Goal: Communication & Community: Answer question/provide support

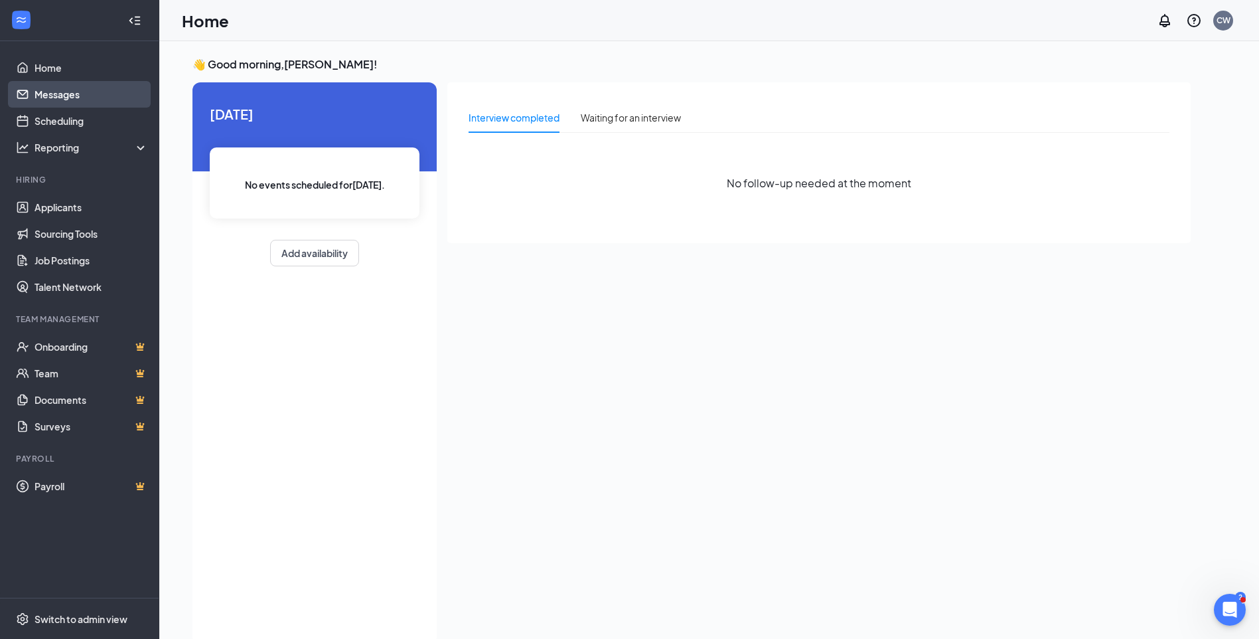
click at [35, 96] on link "Messages" at bounding box center [92, 94] width 114 height 27
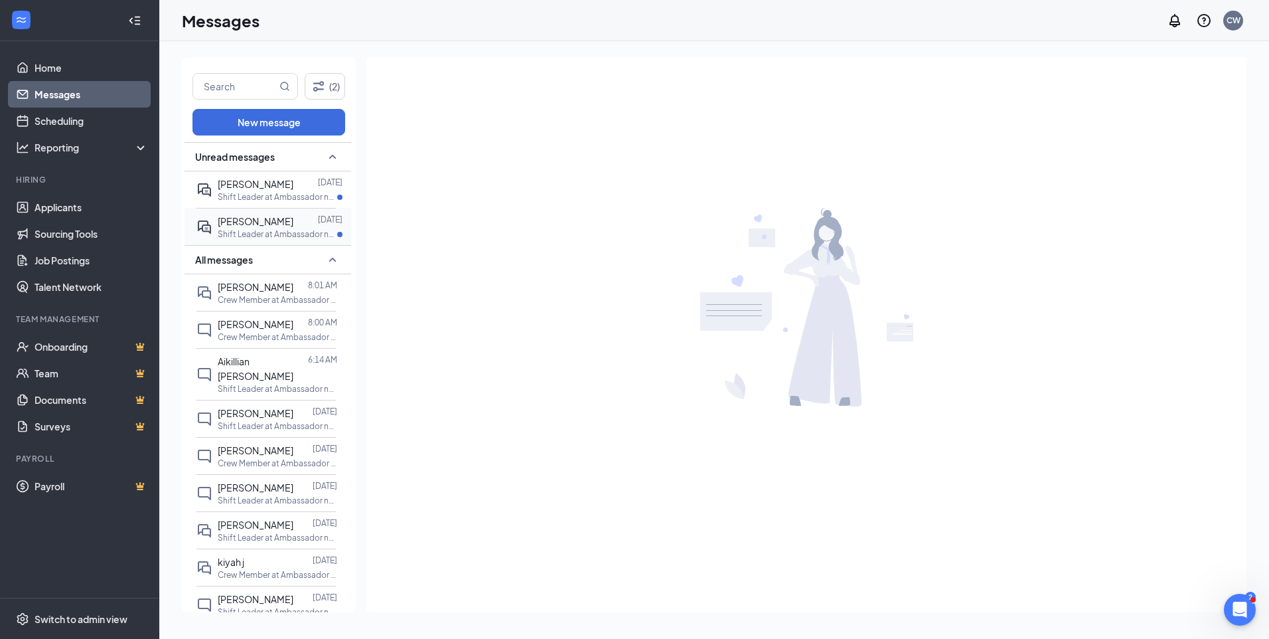
click at [306, 220] on div at bounding box center [305, 221] width 25 height 15
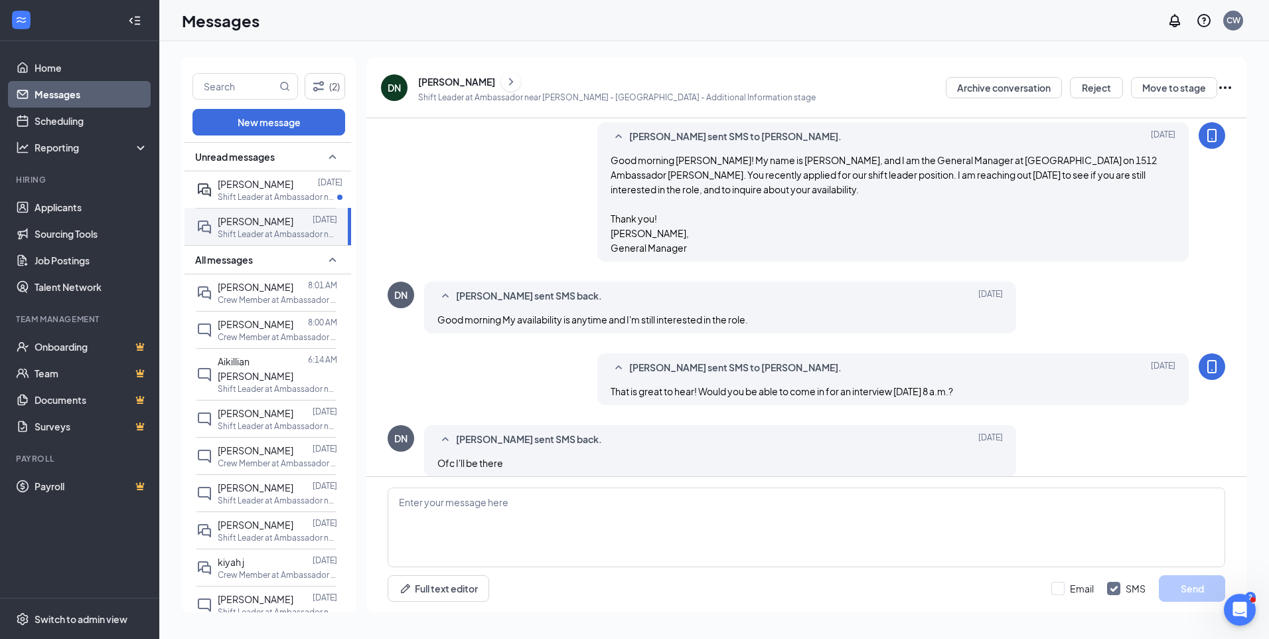
scroll to position [119, 0]
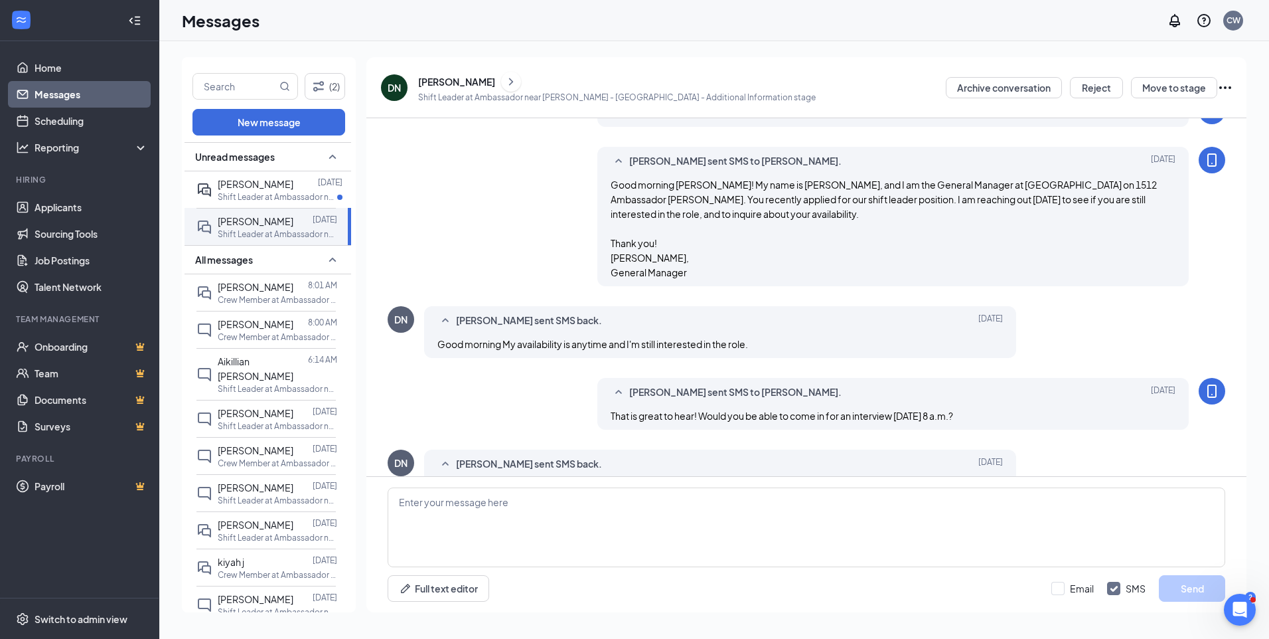
click at [1225, 92] on icon "Ellipses" at bounding box center [1225, 88] width 16 height 16
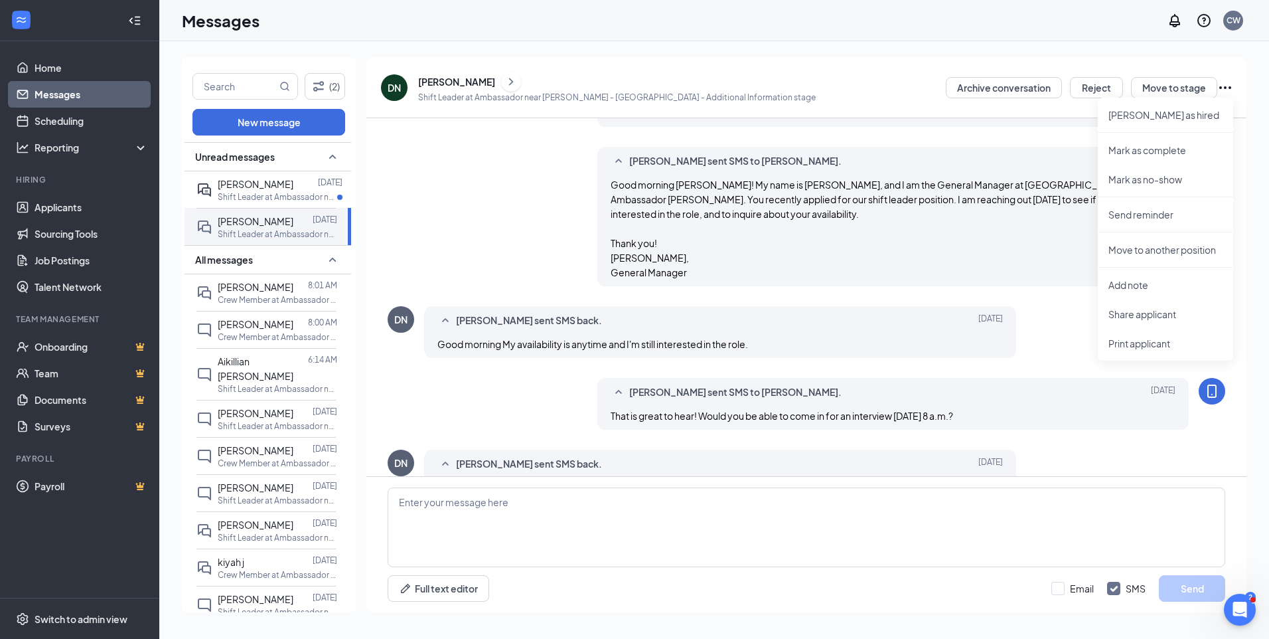
click at [698, 82] on div "[PERSON_NAME]" at bounding box center [617, 82] width 398 height 20
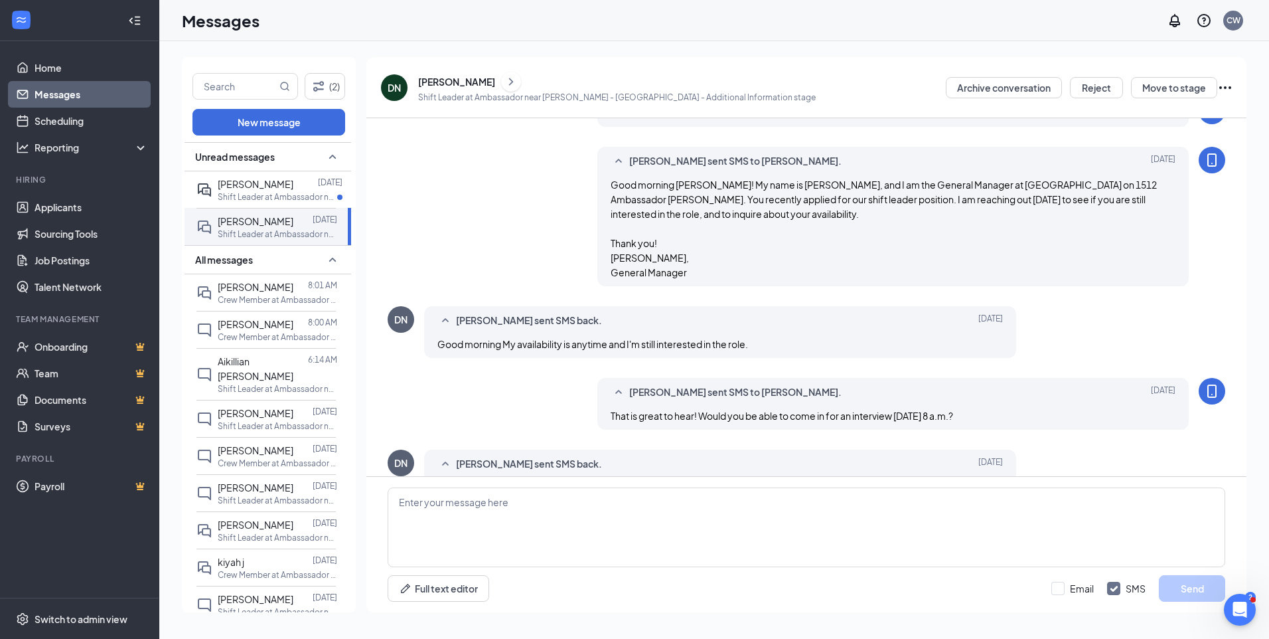
click at [429, 86] on div "[PERSON_NAME]" at bounding box center [456, 81] width 77 height 13
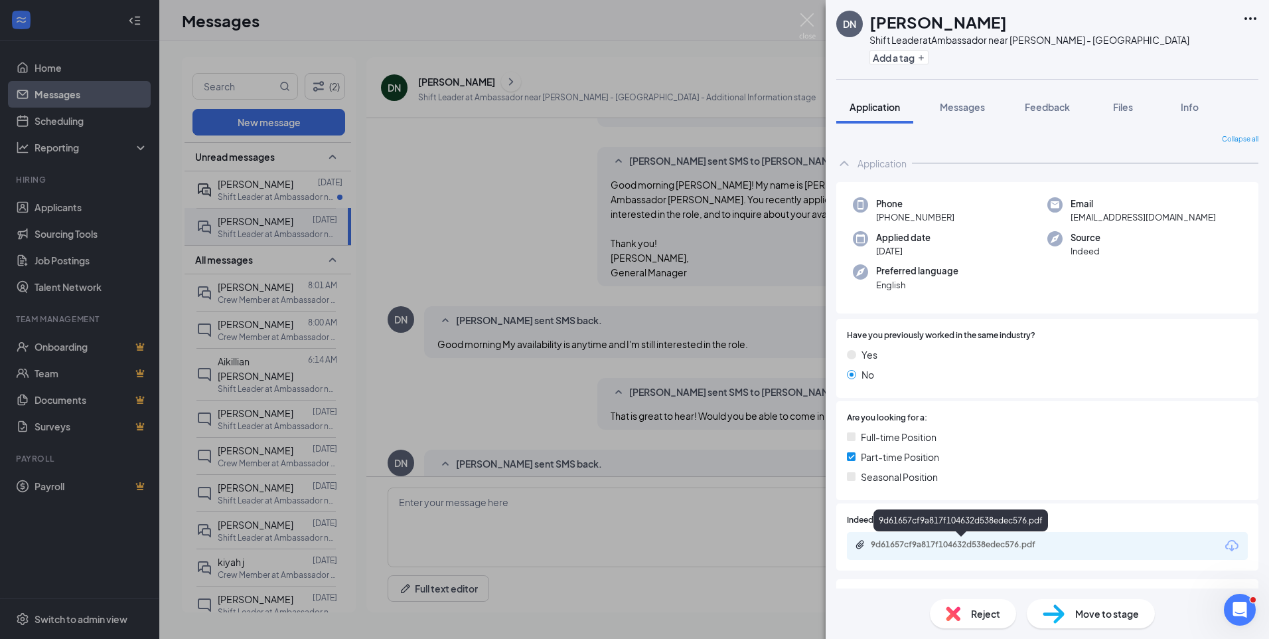
click at [968, 545] on div "9d61657cf9a817f104632d538edec576.pdf" at bounding box center [964, 544] width 186 height 11
